Goal: Transaction & Acquisition: Purchase product/service

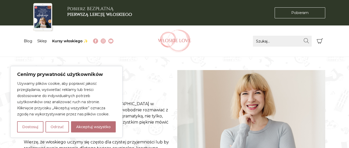
scroll to position [130, 0]
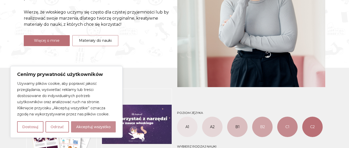
click at [83, 129] on button "Akceptuj wszystko" at bounding box center [93, 126] width 45 height 11
checkbox input "true"
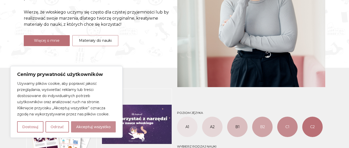
checkbox input "true"
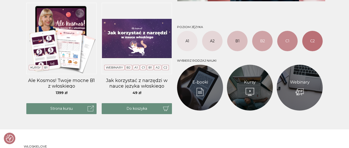
scroll to position [234, 0]
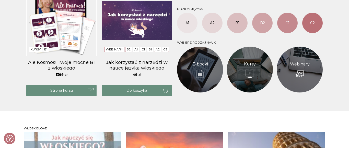
click at [192, 67] on link "E-booki" at bounding box center [200, 64] width 16 height 6
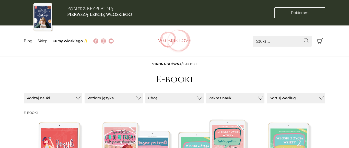
scroll to position [78, 0]
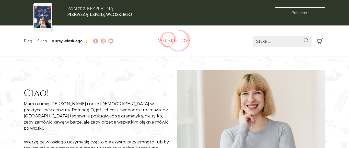
scroll to position [234, 0]
